Goal: Task Accomplishment & Management: Use online tool/utility

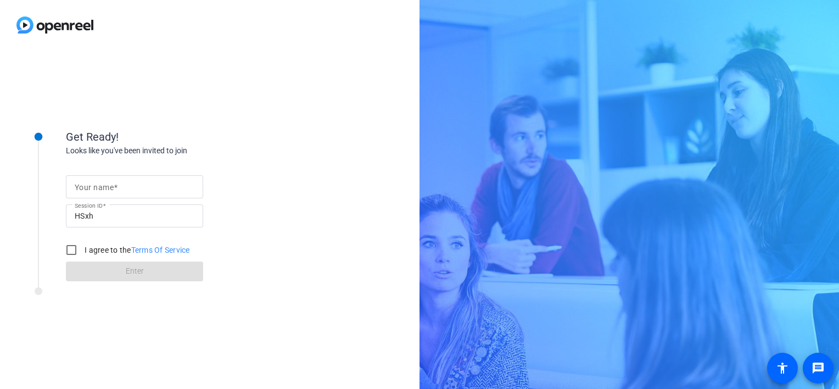
click at [122, 187] on input "Your name" at bounding box center [135, 186] width 120 height 13
type input "[PERSON_NAME]"
click at [70, 249] on input "I agree to the Terms Of Service" at bounding box center [71, 250] width 22 height 22
checkbox input "true"
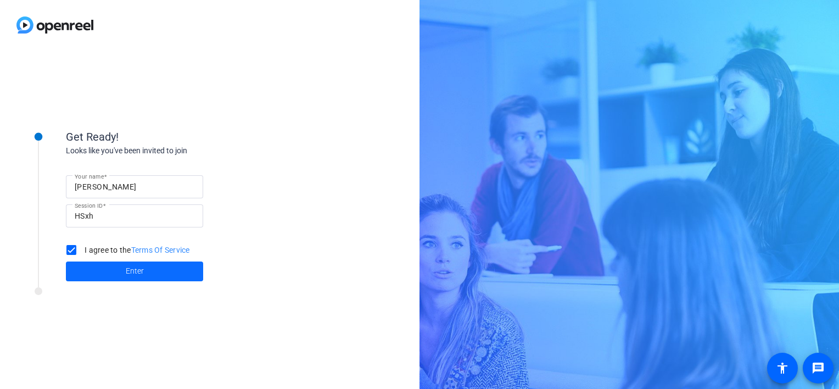
click at [159, 270] on span at bounding box center [134, 271] width 137 height 26
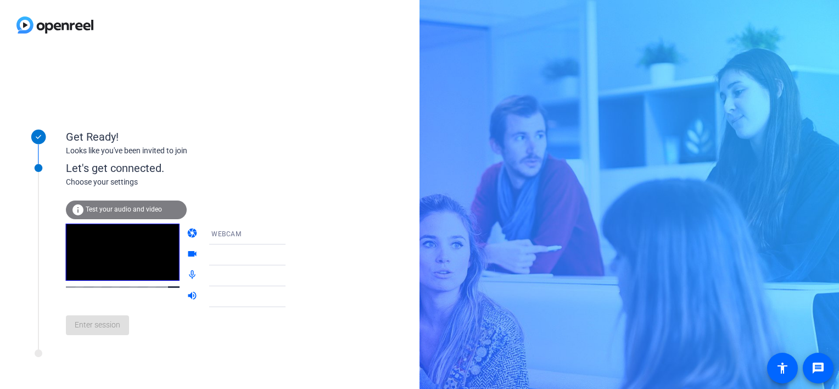
click at [228, 231] on span "WEBCAM" at bounding box center [226, 234] width 30 height 8
click at [208, 340] on div at bounding box center [419, 194] width 839 height 389
click at [203, 255] on div at bounding box center [255, 254] width 105 height 21
click at [290, 253] on icon at bounding box center [296, 254] width 13 height 13
click at [96, 212] on span "Test your audio and video" at bounding box center [124, 209] width 76 height 8
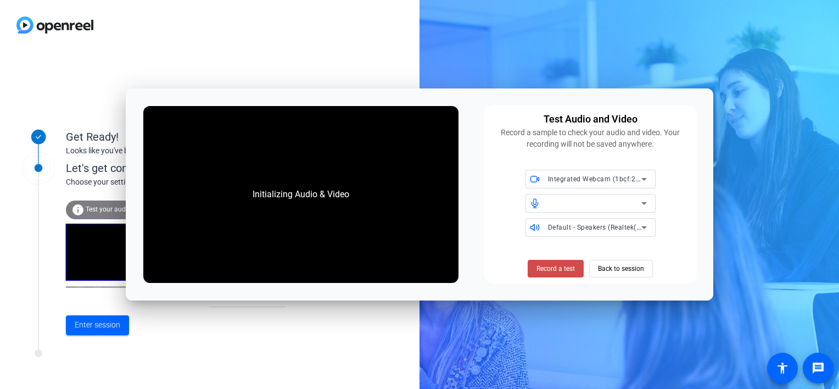
click at [556, 272] on span "Record a test" at bounding box center [555, 269] width 38 height 10
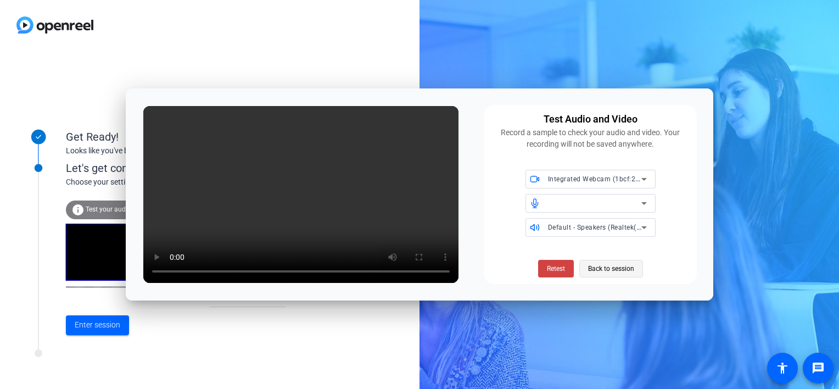
click at [613, 266] on span "Back to session" at bounding box center [611, 268] width 46 height 21
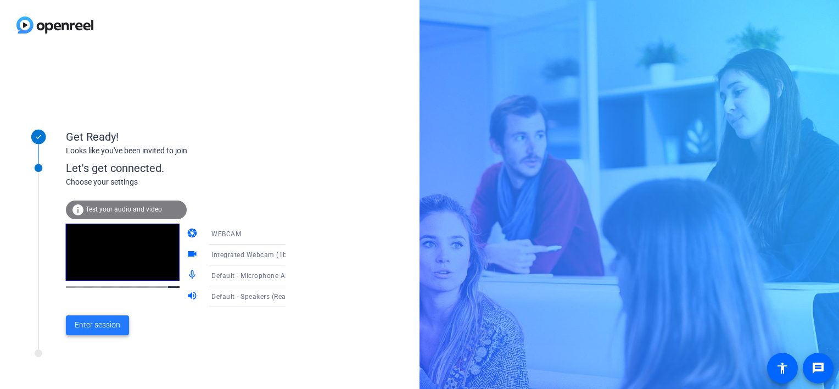
click at [107, 327] on span "Enter session" at bounding box center [98, 325] width 46 height 12
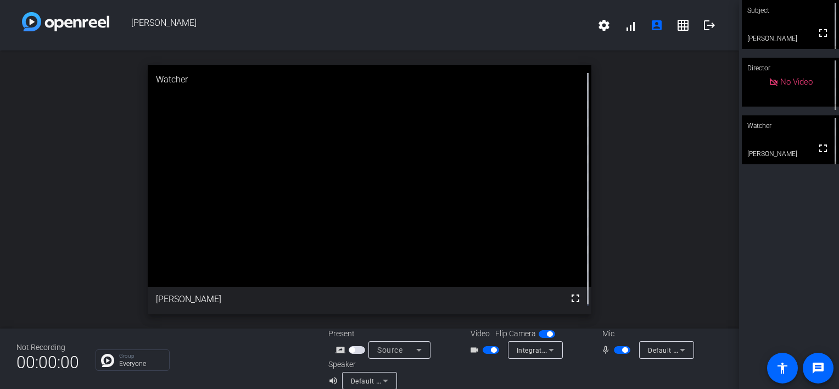
click at [116, 93] on div "open_in_new Watcher fullscreen [PERSON_NAME]" at bounding box center [369, 190] width 739 height 278
